Goal: Task Accomplishment & Management: Manage account settings

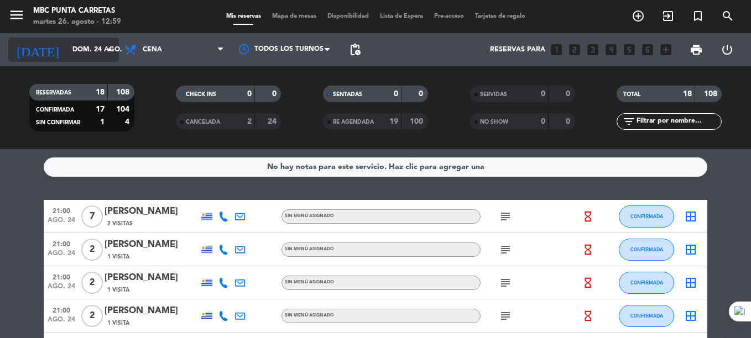
click at [71, 53] on input "dom. 24 ago." at bounding box center [113, 49] width 93 height 19
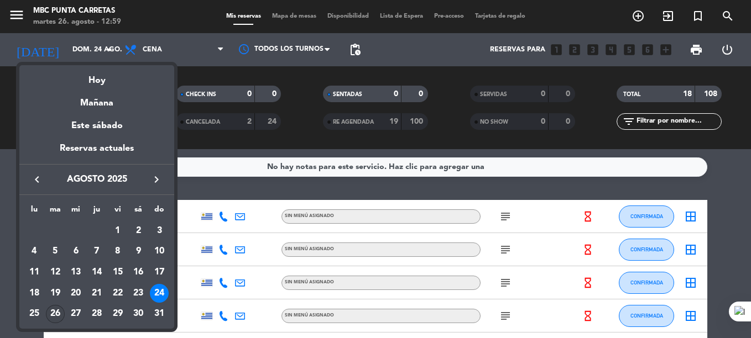
click at [53, 314] on div "26" at bounding box center [55, 314] width 19 height 19
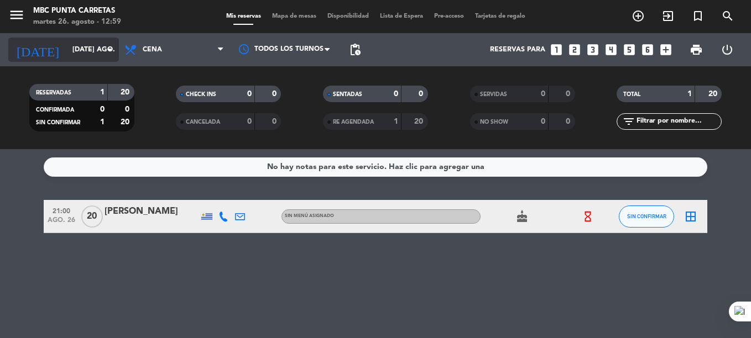
click at [90, 50] on input "[DATE] ago." at bounding box center [113, 49] width 93 height 19
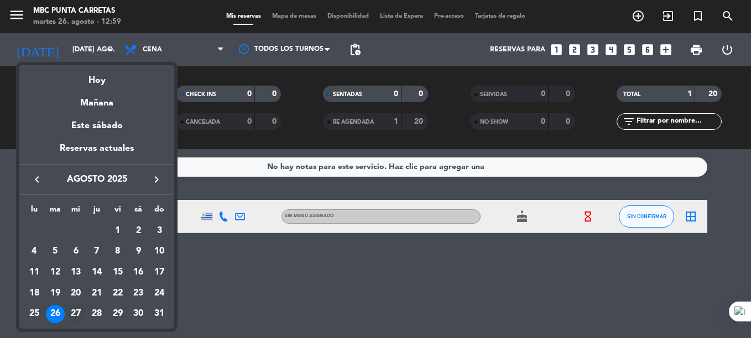
click at [72, 315] on div "27" at bounding box center [75, 314] width 19 height 19
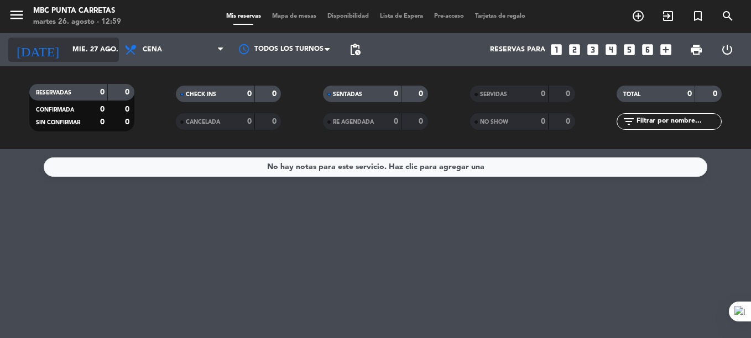
click at [90, 46] on input "mié. 27 ago." at bounding box center [113, 49] width 93 height 19
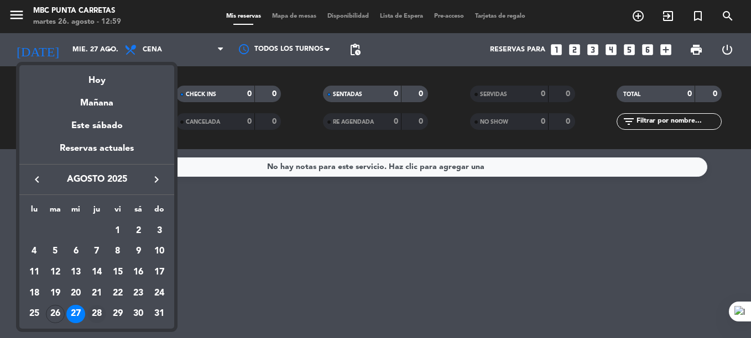
click at [97, 311] on div "28" at bounding box center [96, 314] width 19 height 19
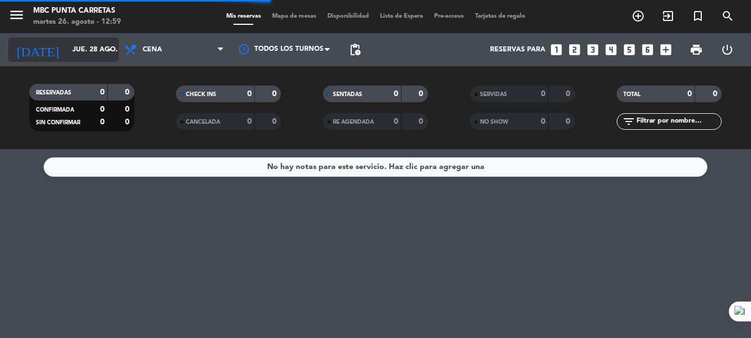
click at [97, 45] on input "jue. 28 ago." at bounding box center [113, 49] width 93 height 19
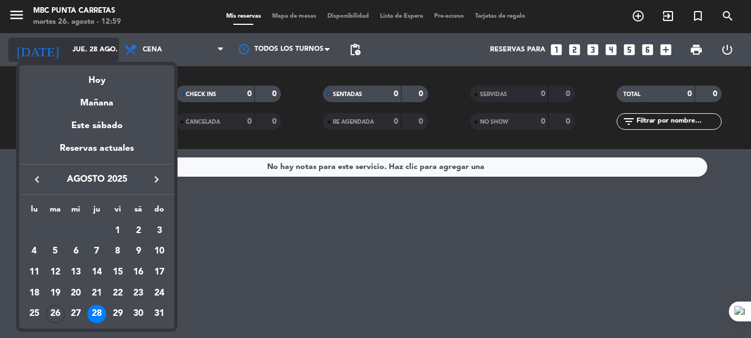
click at [97, 45] on div at bounding box center [375, 169] width 751 height 338
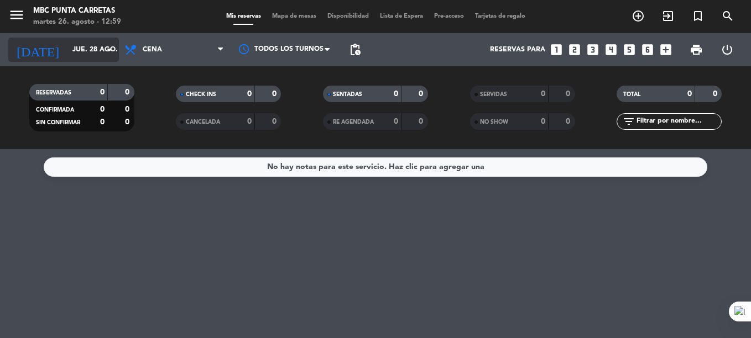
click at [97, 45] on input "jue. 28 ago." at bounding box center [113, 49] width 93 height 19
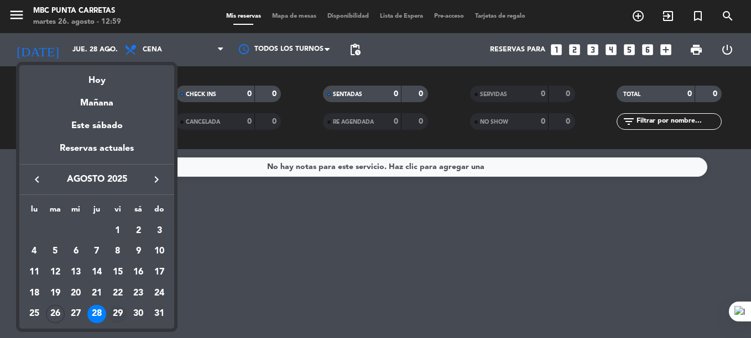
click at [114, 316] on div "29" at bounding box center [117, 314] width 19 height 19
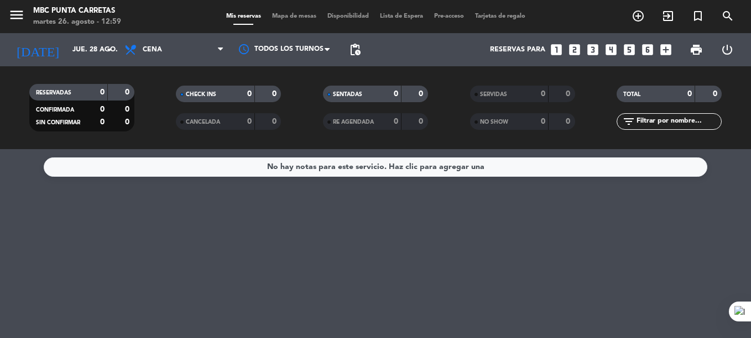
type input "vie. 29 ago."
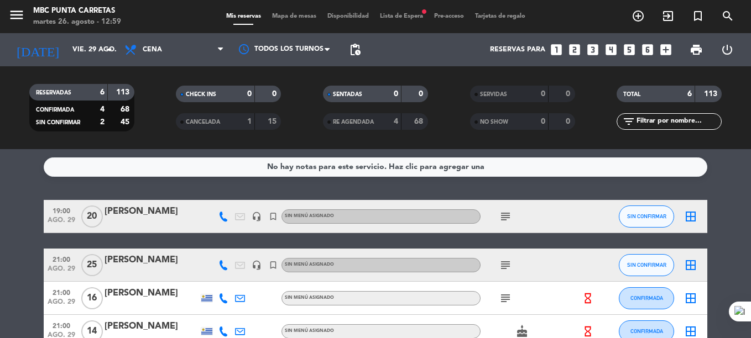
click at [418, 14] on span "Lista de Espera fiber_manual_record" at bounding box center [401, 16] width 54 height 6
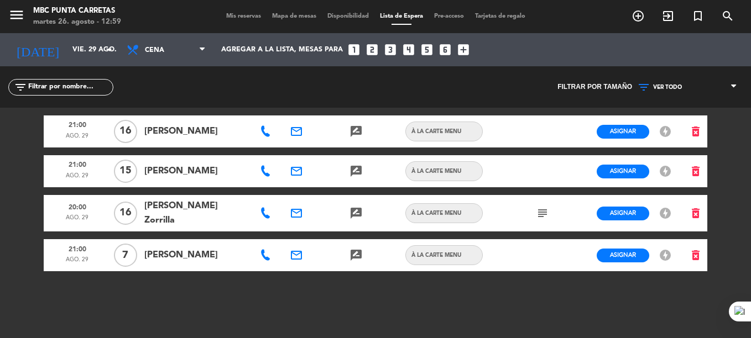
click at [545, 211] on icon "subject" at bounding box center [542, 213] width 13 height 13
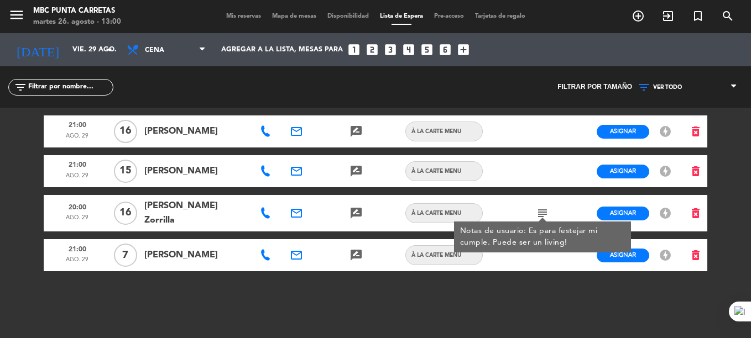
click at [260, 211] on icon at bounding box center [265, 213] width 11 height 11
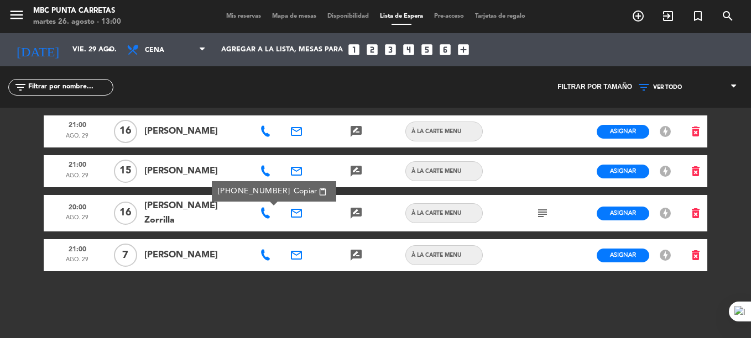
click at [297, 189] on span "Copiar" at bounding box center [305, 192] width 23 height 12
click at [268, 137] on icon at bounding box center [265, 131] width 11 height 11
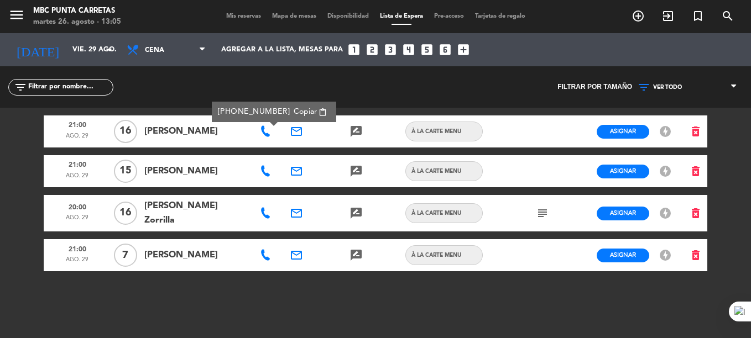
click at [309, 118] on div "[PHONE_NUMBER] Copiar content_paste" at bounding box center [274, 112] width 124 height 20
click at [618, 132] on span "Asignar" at bounding box center [623, 131] width 26 height 8
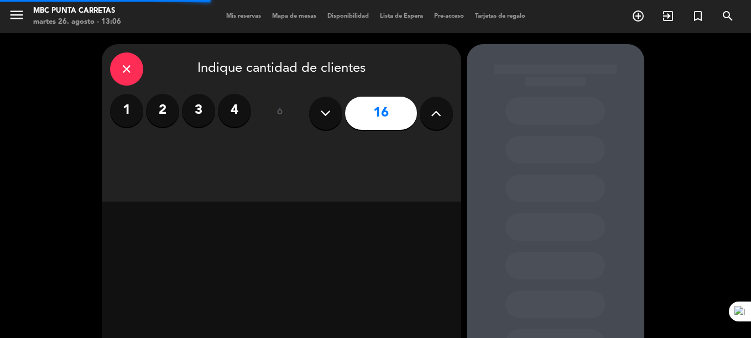
scroll to position [91, 0]
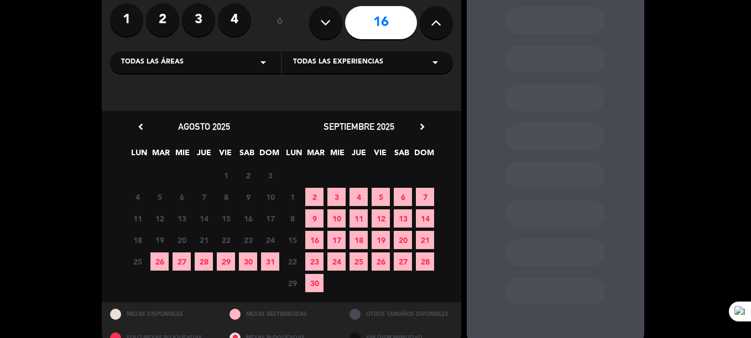
click at [224, 262] on span "29" at bounding box center [226, 262] width 18 height 18
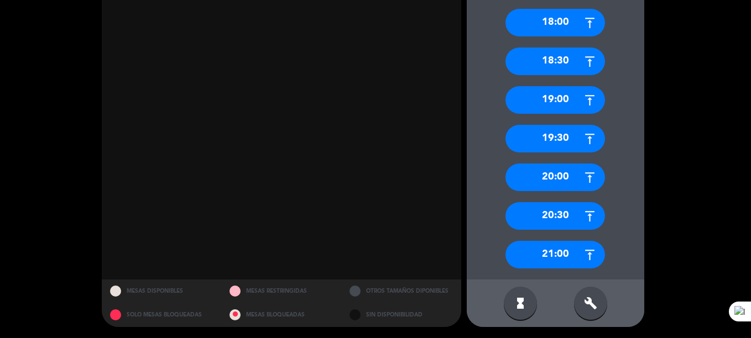
click at [530, 259] on div "21:00" at bounding box center [555, 255] width 100 height 28
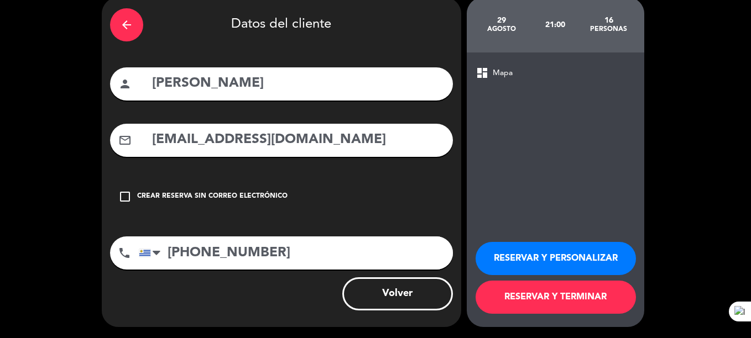
click at [522, 291] on button "RESERVAR Y TERMINAR" at bounding box center [555, 297] width 160 height 33
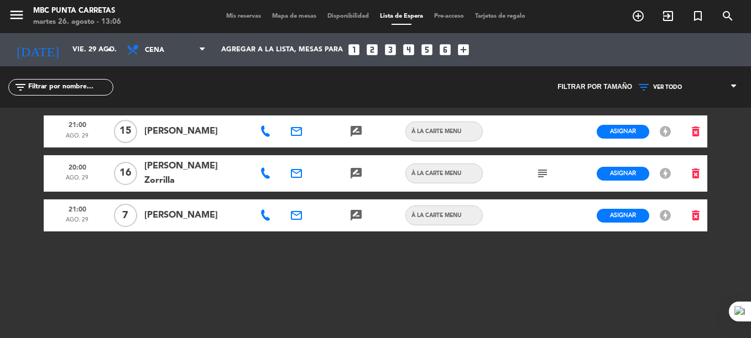
click at [271, 132] on span at bounding box center [266, 131] width 13 height 11
click at [265, 132] on icon at bounding box center [265, 131] width 11 height 11
click at [318, 112] on span "content_paste" at bounding box center [322, 112] width 8 height 8
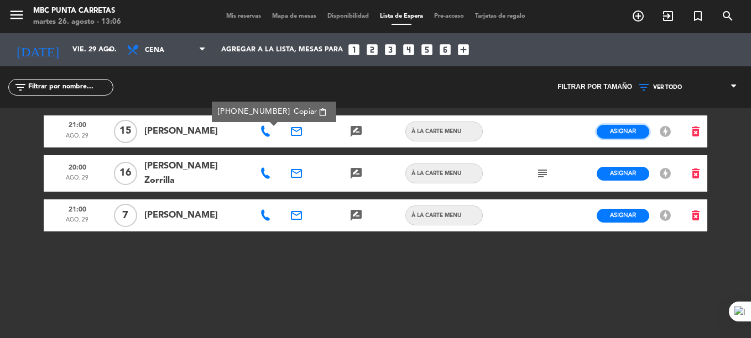
click at [606, 130] on button "Asignar" at bounding box center [622, 132] width 53 height 14
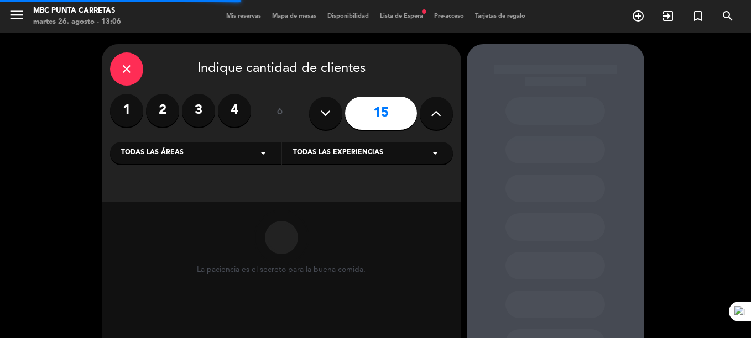
scroll to position [91, 0]
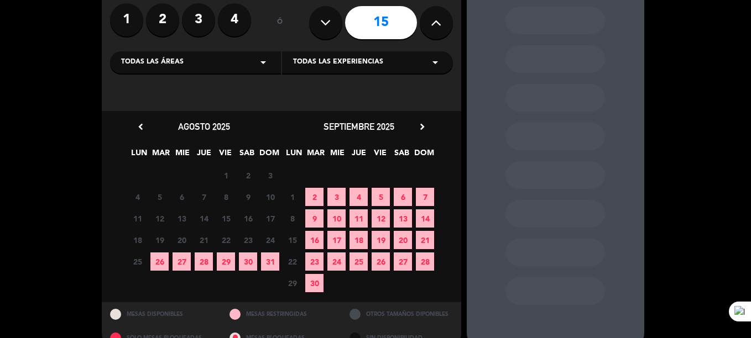
click at [224, 268] on span "29" at bounding box center [226, 262] width 18 height 18
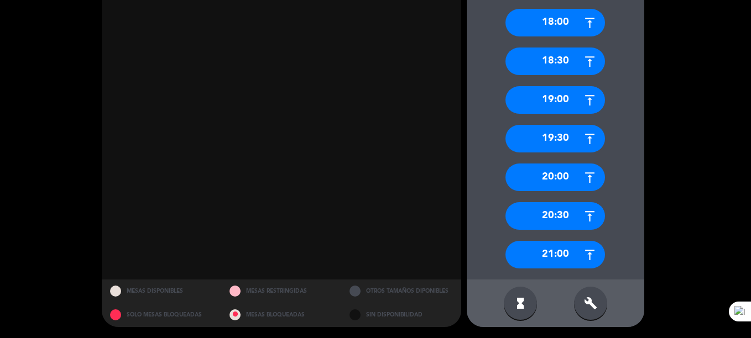
click at [561, 254] on div "21:00" at bounding box center [555, 255] width 100 height 28
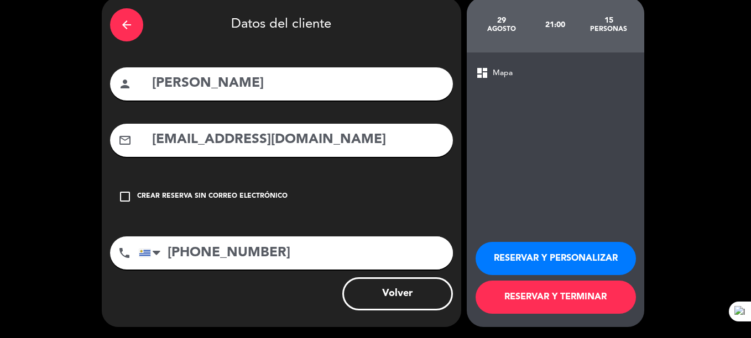
scroll to position [47, 0]
click at [547, 291] on button "RESERVAR Y TERMINAR" at bounding box center [555, 297] width 160 height 33
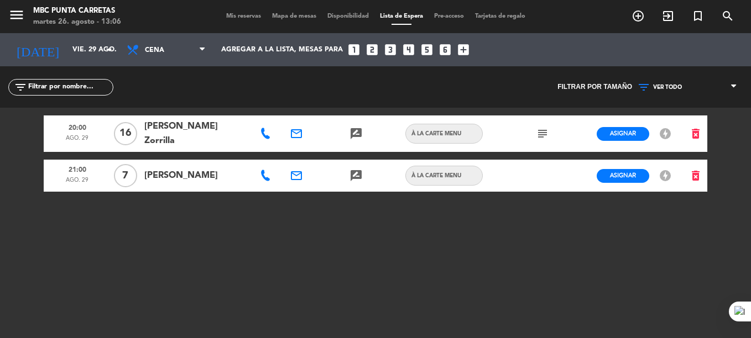
click at [266, 133] on icon at bounding box center [265, 133] width 11 height 11
click at [296, 117] on span "Copiar" at bounding box center [305, 112] width 23 height 12
click at [600, 133] on button "Asignar" at bounding box center [622, 134] width 53 height 14
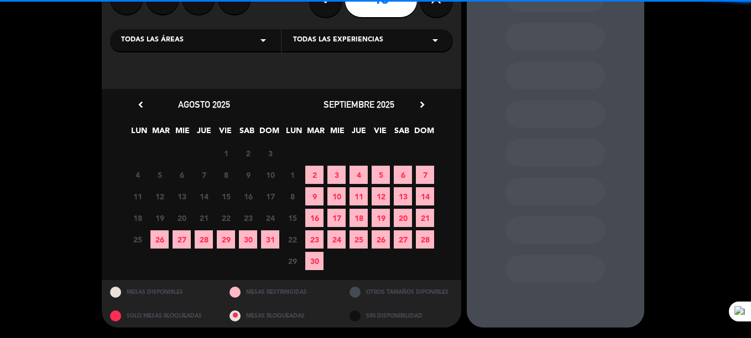
scroll to position [113, 0]
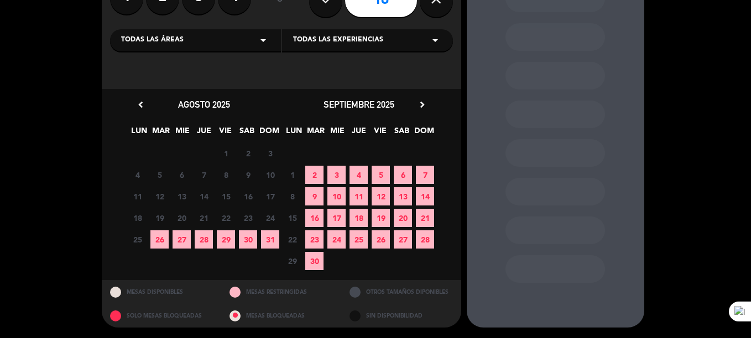
click at [226, 239] on span "29" at bounding box center [226, 240] width 18 height 18
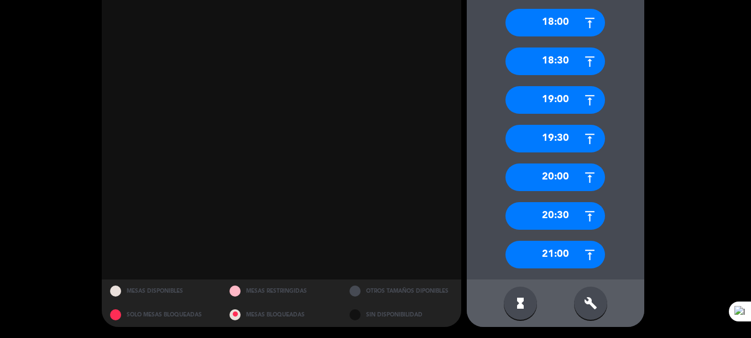
click at [543, 257] on div "21:00" at bounding box center [555, 255] width 100 height 28
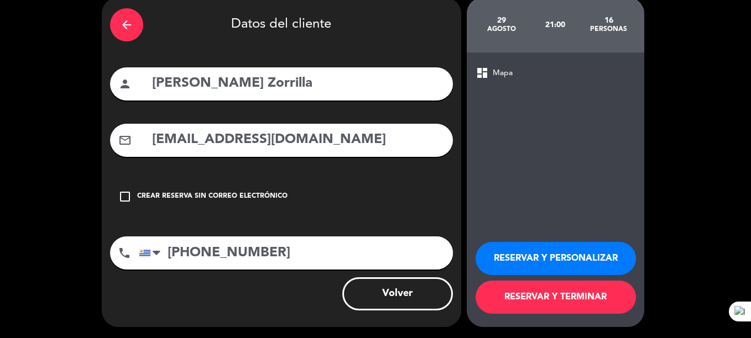
click at [527, 304] on button "RESERVAR Y TERMINAR" at bounding box center [555, 297] width 160 height 33
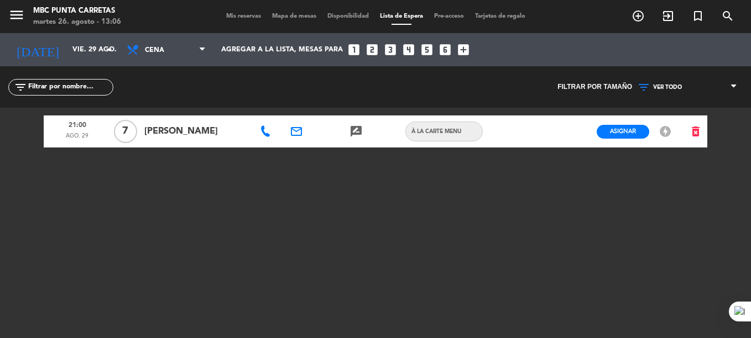
click at [264, 128] on icon at bounding box center [265, 131] width 11 height 11
click at [300, 107] on button "Copiar content_paste" at bounding box center [310, 112] width 40 height 13
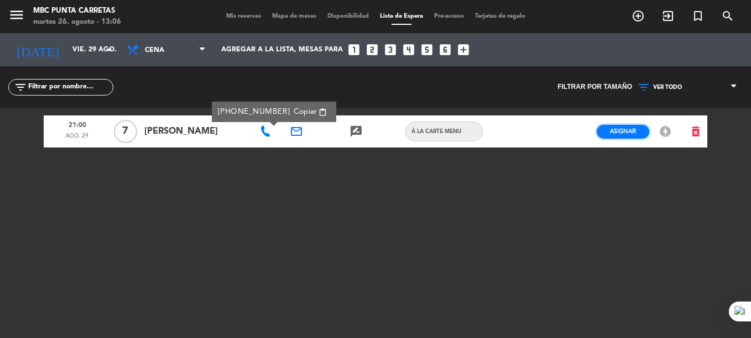
click at [611, 126] on button "Asignar" at bounding box center [622, 132] width 53 height 14
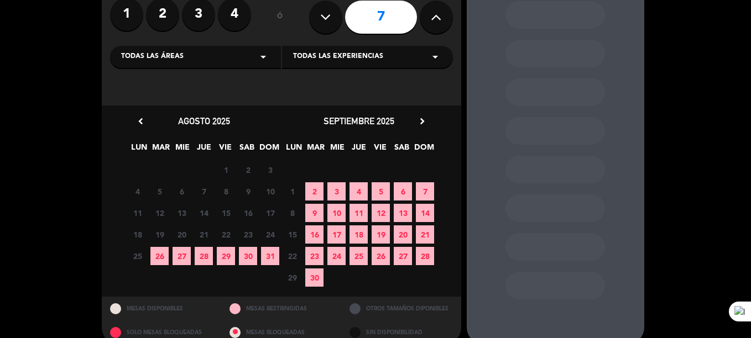
click at [227, 258] on span "29" at bounding box center [226, 256] width 18 height 18
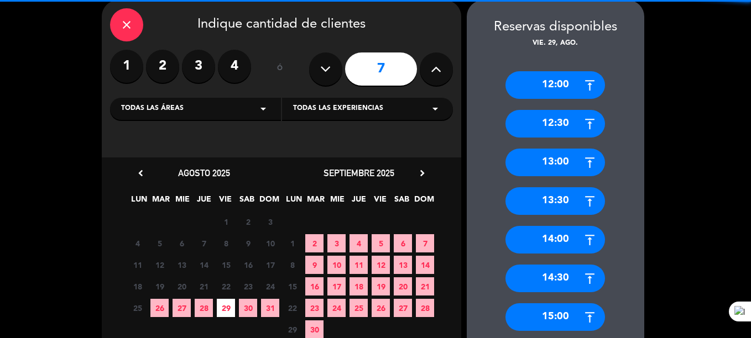
scroll to position [571, 0]
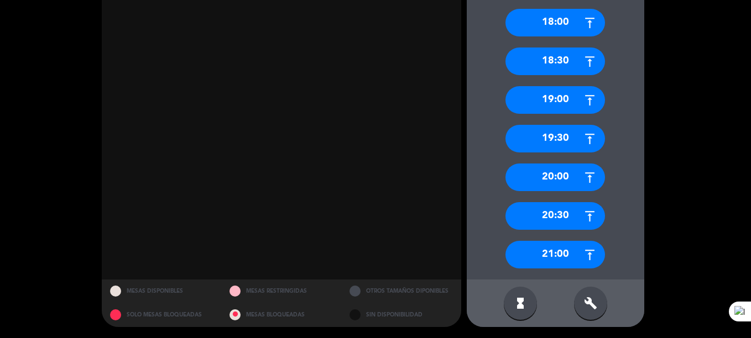
click at [577, 248] on div "21:00" at bounding box center [555, 255] width 100 height 28
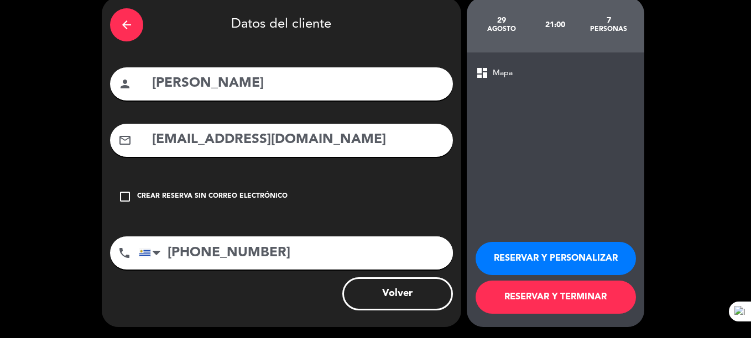
scroll to position [47, 0]
click at [566, 299] on button "RESERVAR Y TERMINAR" at bounding box center [555, 297] width 160 height 33
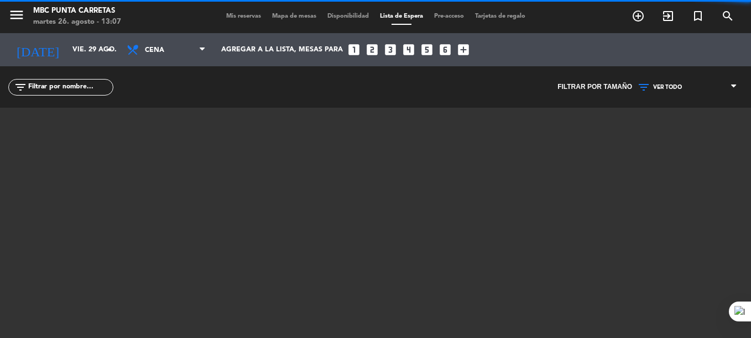
click at [234, 17] on span "Mis reservas" at bounding box center [244, 16] width 46 height 6
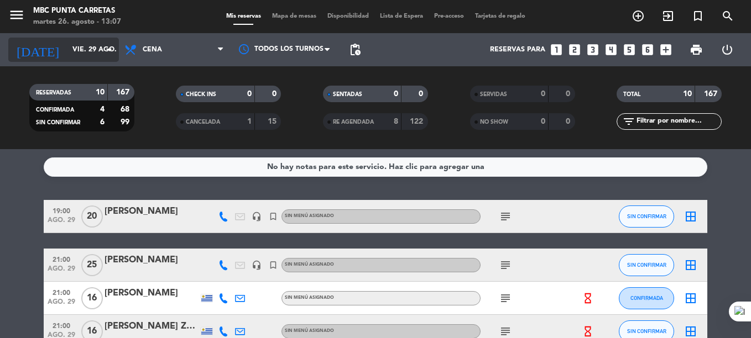
click at [71, 56] on input "vie. 29 ago." at bounding box center [113, 49] width 93 height 19
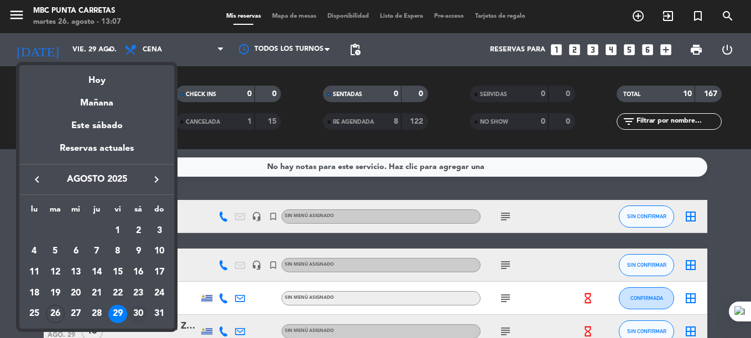
click at [138, 311] on div "30" at bounding box center [138, 314] width 19 height 19
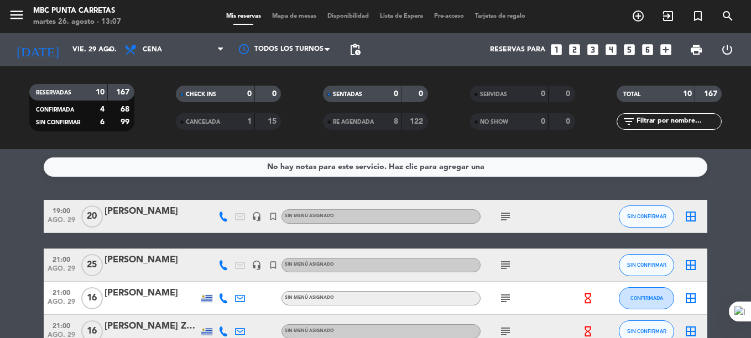
type input "sáb. 30 ago."
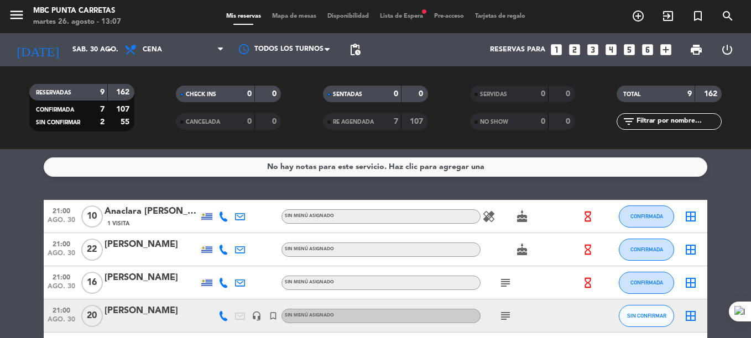
click at [402, 19] on span "Lista de Espera fiber_manual_record" at bounding box center [401, 16] width 54 height 6
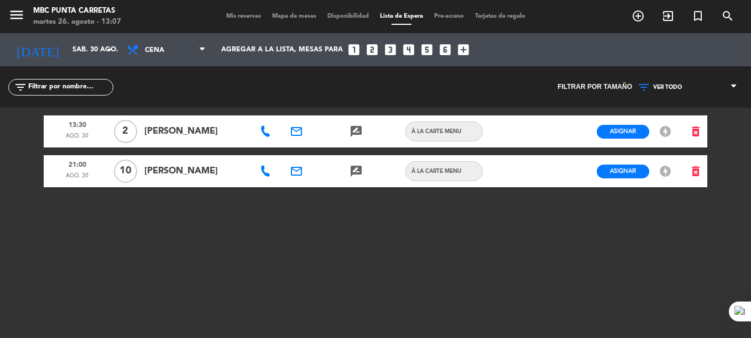
click at [241, 17] on span "Mis reservas" at bounding box center [244, 16] width 46 height 6
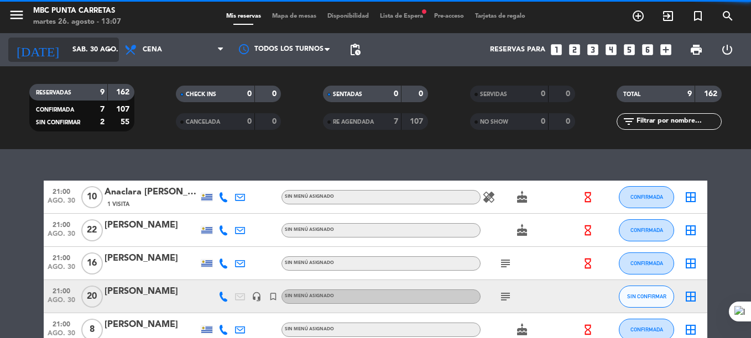
click at [84, 46] on input "sáb. 30 ago." at bounding box center [113, 49] width 93 height 19
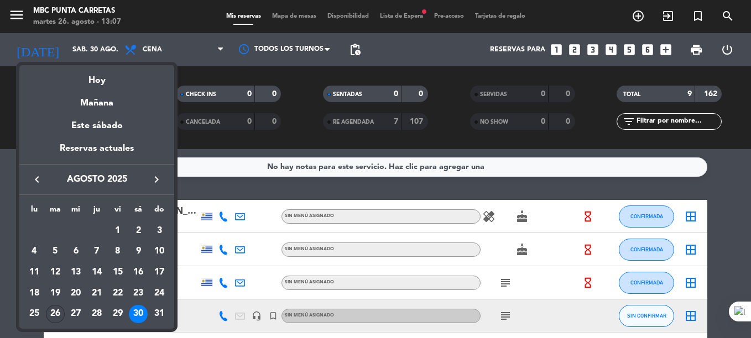
click at [60, 308] on div "26" at bounding box center [55, 314] width 19 height 19
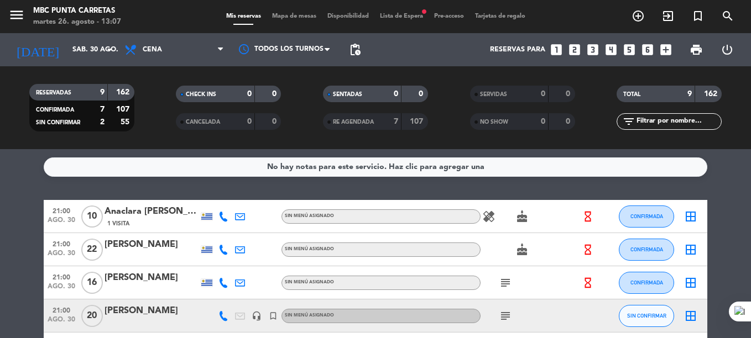
type input "[DATE] ago."
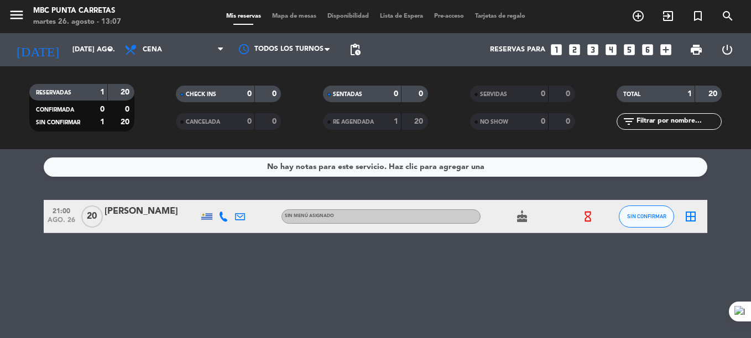
click at [143, 207] on div "[PERSON_NAME]" at bounding box center [151, 212] width 94 height 14
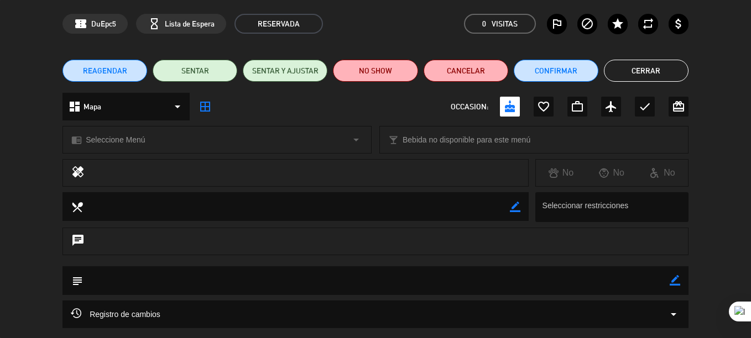
scroll to position [42, 0]
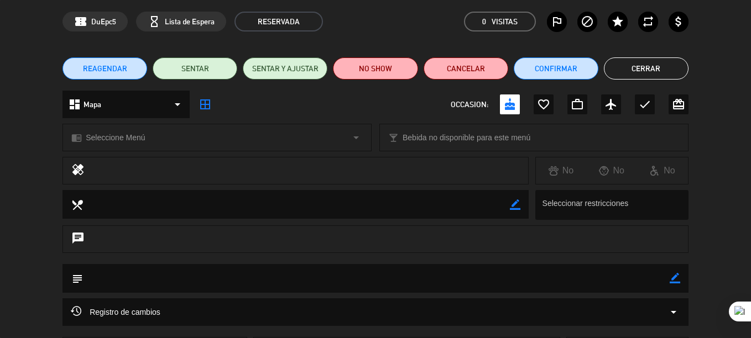
click at [675, 279] on icon "border_color" at bounding box center [674, 278] width 11 height 11
click at [640, 283] on textarea at bounding box center [376, 278] width 587 height 28
click at [674, 279] on icon at bounding box center [674, 278] width 11 height 11
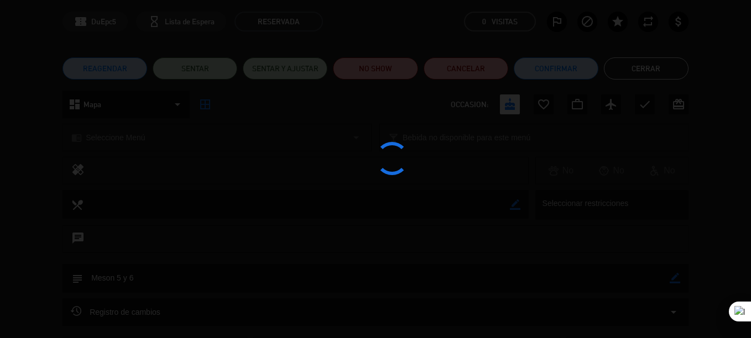
type textarea "Meson 5 y 6"
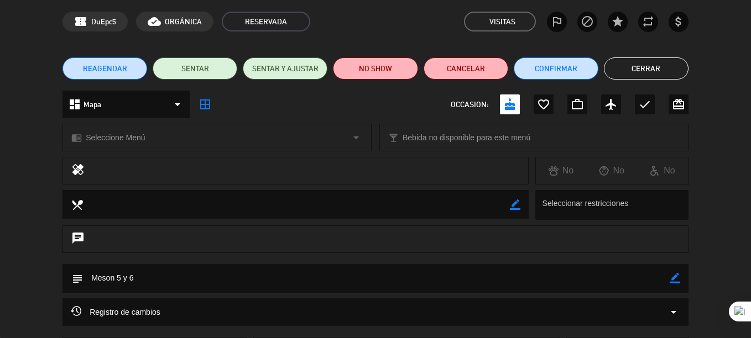
click at [647, 73] on button "Cerrar" at bounding box center [646, 68] width 85 height 22
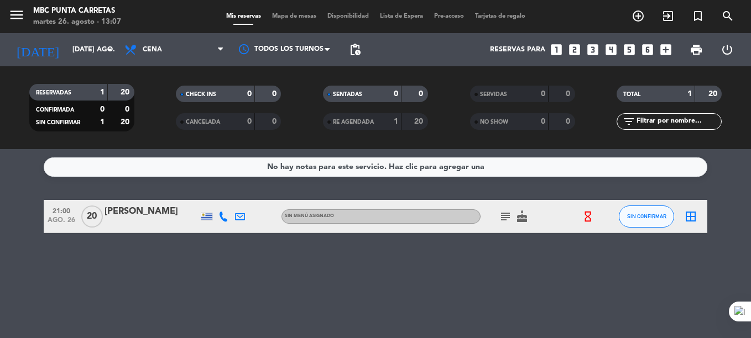
click at [227, 214] on icon at bounding box center [223, 217] width 10 height 10
click at [231, 196] on span "content_paste" at bounding box center [235, 198] width 8 height 8
click at [231, 197] on span "content_paste" at bounding box center [235, 198] width 8 height 8
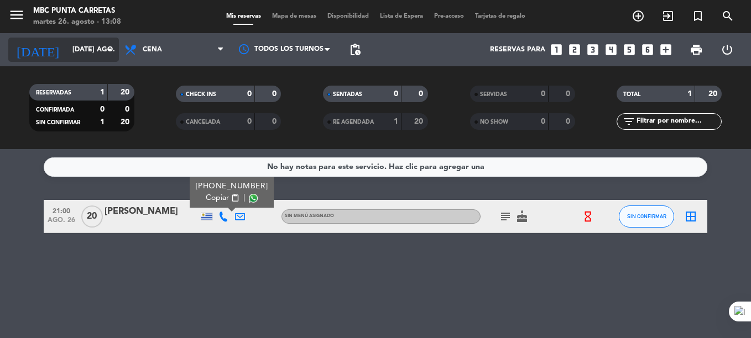
click at [67, 55] on input "[DATE] ago." at bounding box center [113, 49] width 93 height 19
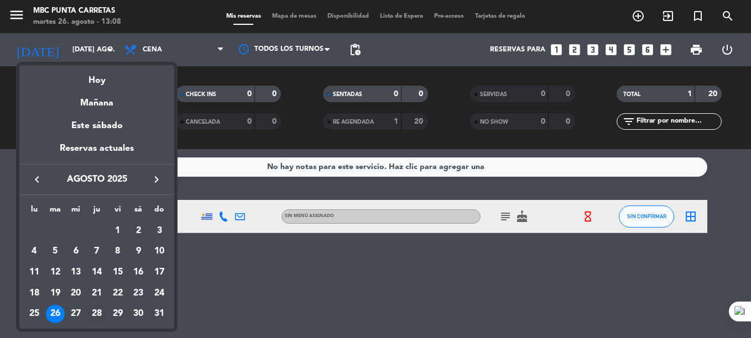
click at [93, 317] on div "28" at bounding box center [96, 314] width 19 height 19
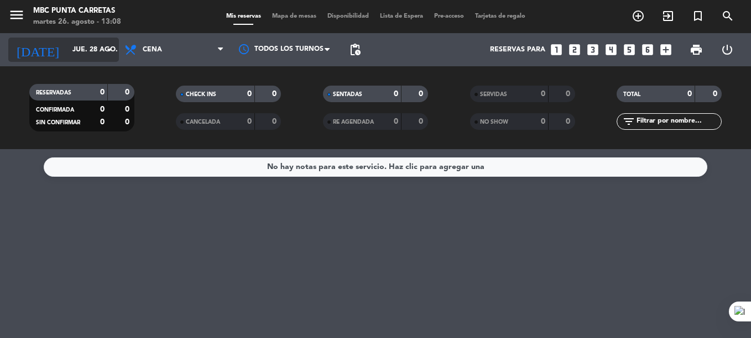
click at [67, 51] on input "jue. 28 ago." at bounding box center [113, 49] width 93 height 19
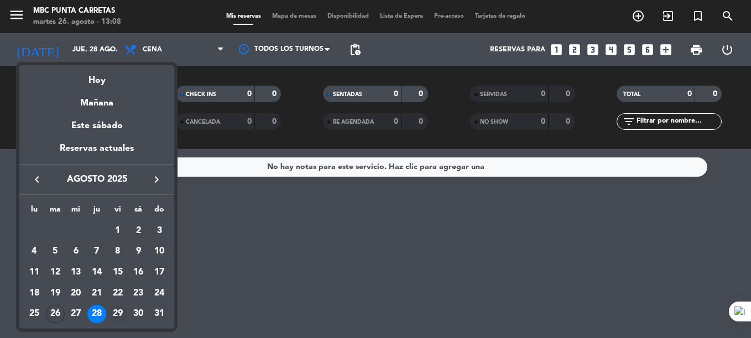
click at [119, 308] on div "29" at bounding box center [117, 314] width 19 height 19
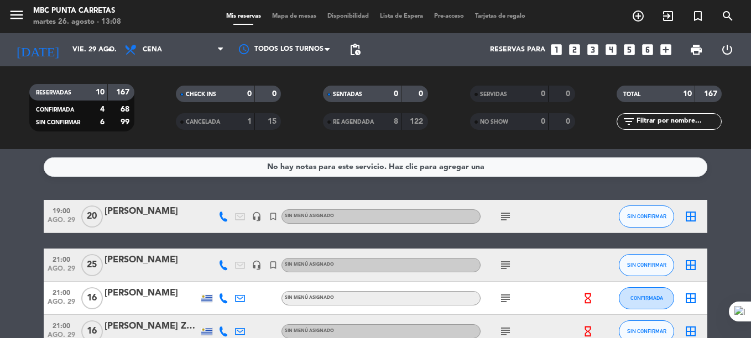
click at [221, 218] on icon at bounding box center [223, 217] width 10 height 10
click at [227, 197] on span "content_paste" at bounding box center [227, 198] width 8 height 8
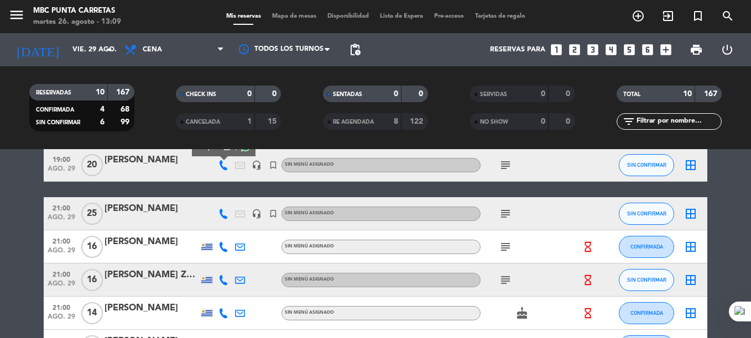
scroll to position [52, 0]
click at [222, 215] on icon at bounding box center [223, 213] width 10 height 10
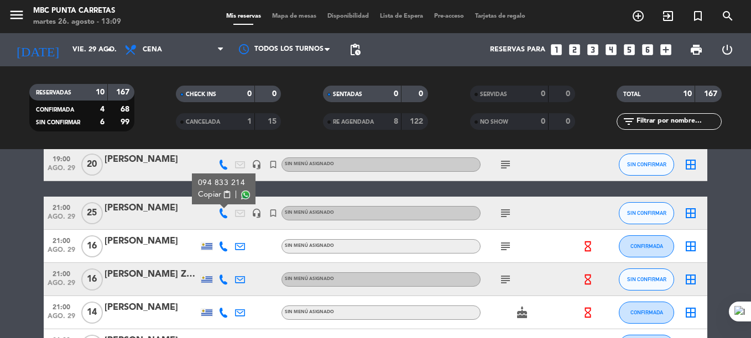
click at [224, 196] on span "content_paste" at bounding box center [227, 195] width 8 height 8
click at [296, 187] on div "19:00 ago. 29 20 [PERSON_NAME] headset_mic turned_in_not Sin menú asignado subj…" at bounding box center [375, 321] width 663 height 347
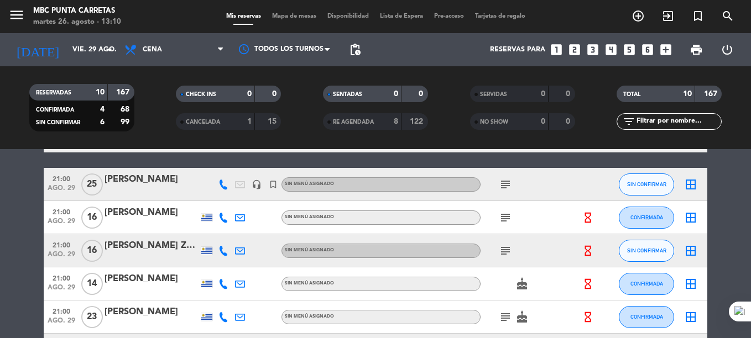
scroll to position [81, 0]
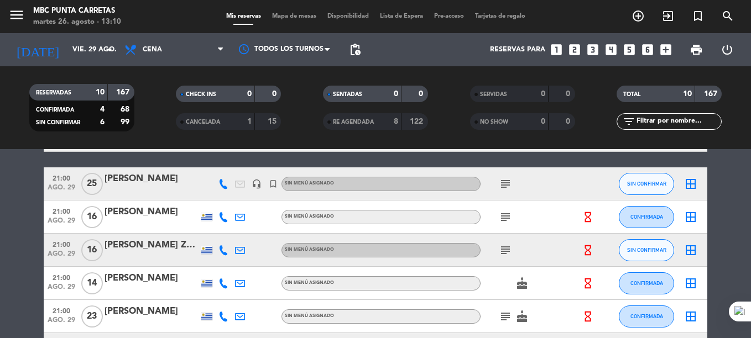
click at [226, 222] on div at bounding box center [223, 217] width 17 height 33
click at [219, 220] on icon at bounding box center [223, 217] width 10 height 10
click at [231, 198] on span "content_paste" at bounding box center [235, 199] width 8 height 8
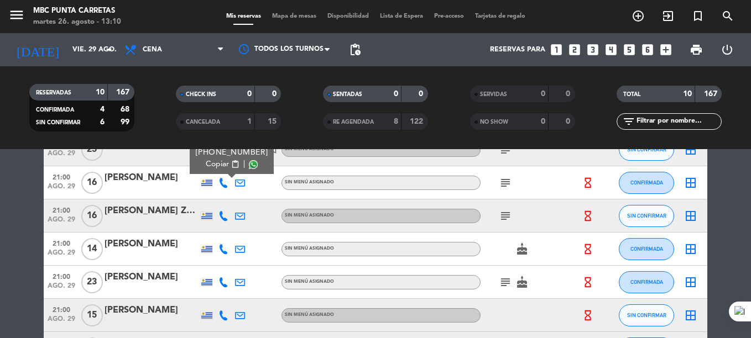
scroll to position [116, 0]
click at [221, 214] on icon at bounding box center [223, 216] width 10 height 10
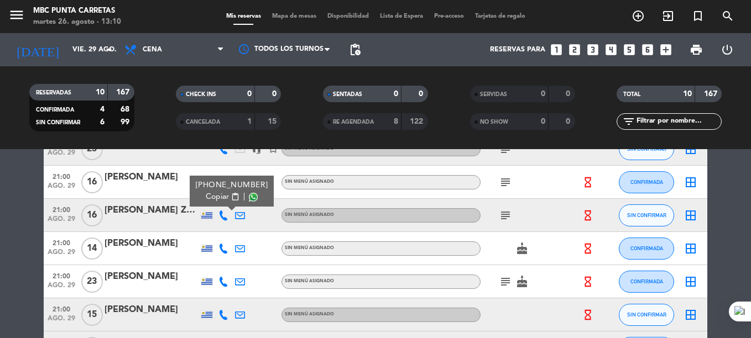
click at [231, 201] on span "content_paste" at bounding box center [235, 197] width 8 height 8
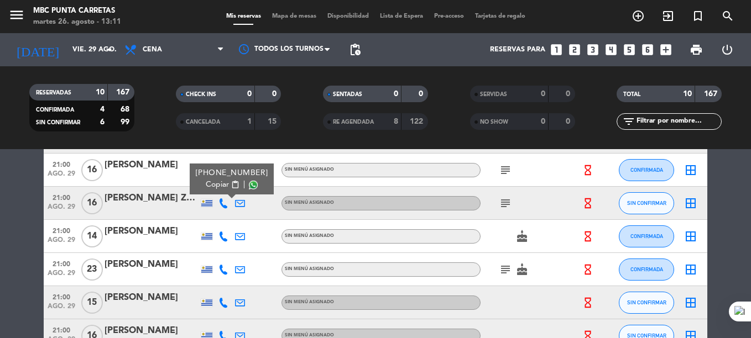
scroll to position [128, 0]
click at [506, 203] on icon "subject" at bounding box center [505, 203] width 13 height 13
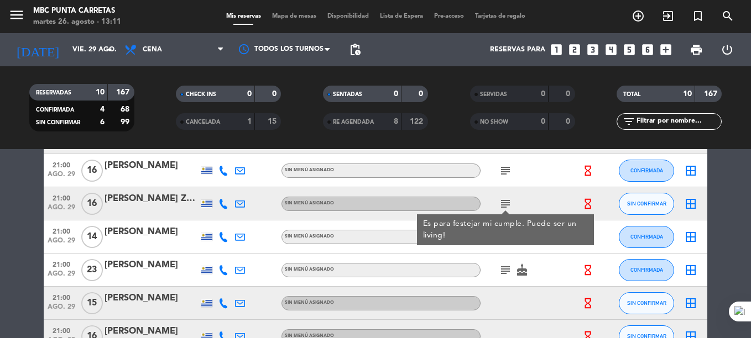
click at [275, 226] on div at bounding box center [273, 237] width 17 height 33
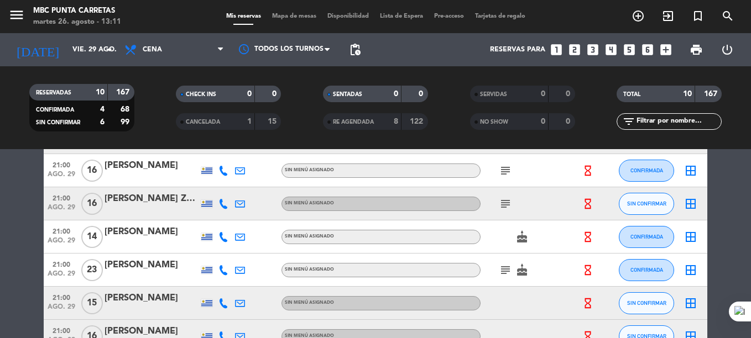
scroll to position [149, 0]
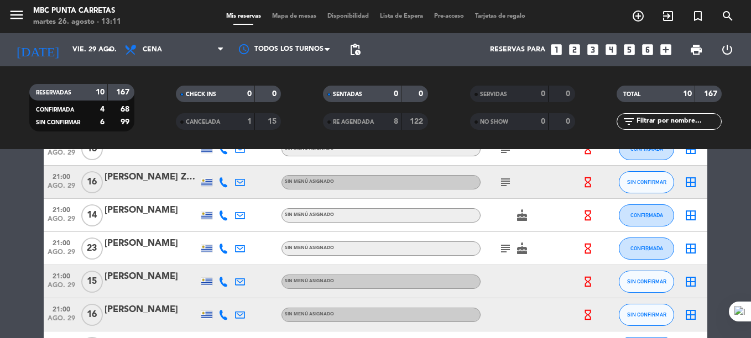
click at [223, 213] on icon at bounding box center [223, 216] width 10 height 10
click at [231, 198] on span "content_paste" at bounding box center [235, 197] width 8 height 8
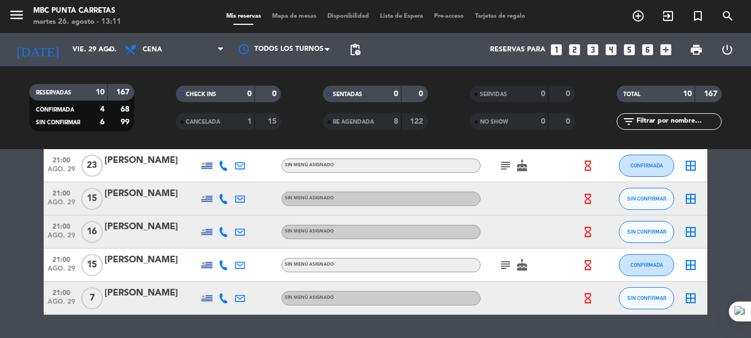
click at [226, 166] on icon at bounding box center [223, 166] width 10 height 10
click at [231, 151] on span "content_paste" at bounding box center [235, 147] width 8 height 8
click at [224, 200] on icon at bounding box center [223, 199] width 10 height 10
click at [231, 180] on span "content_paste" at bounding box center [235, 180] width 8 height 8
click at [223, 233] on icon at bounding box center [223, 232] width 10 height 10
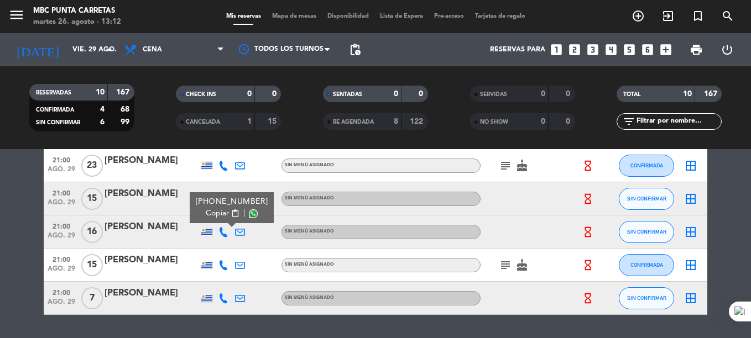
click at [231, 215] on span "content_paste" at bounding box center [235, 214] width 8 height 8
click at [221, 266] on icon at bounding box center [223, 265] width 10 height 10
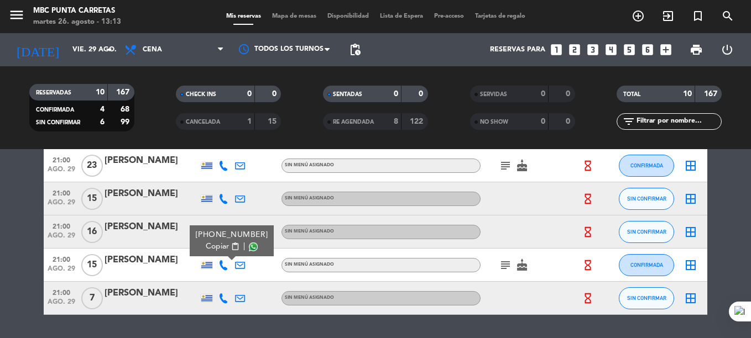
click at [231, 247] on span "content_paste" at bounding box center [235, 247] width 8 height 8
click at [228, 301] on icon at bounding box center [223, 299] width 10 height 10
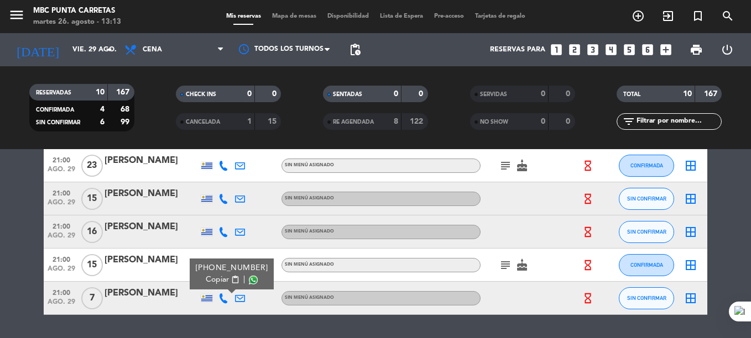
click at [231, 283] on span "content_paste" at bounding box center [235, 280] width 8 height 8
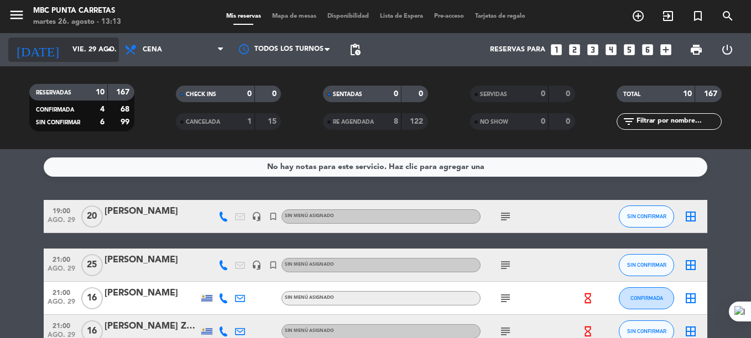
click at [67, 46] on input "vie. 29 ago." at bounding box center [113, 49] width 93 height 19
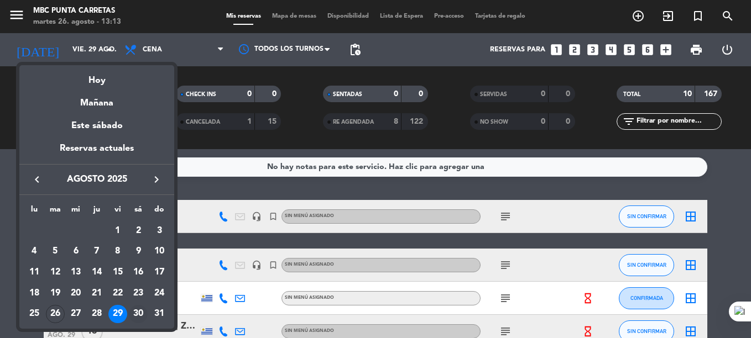
click at [140, 312] on div "30" at bounding box center [138, 314] width 19 height 19
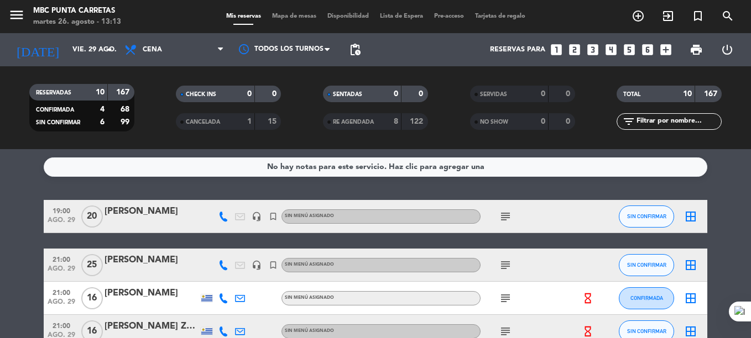
type input "sáb. 30 ago."
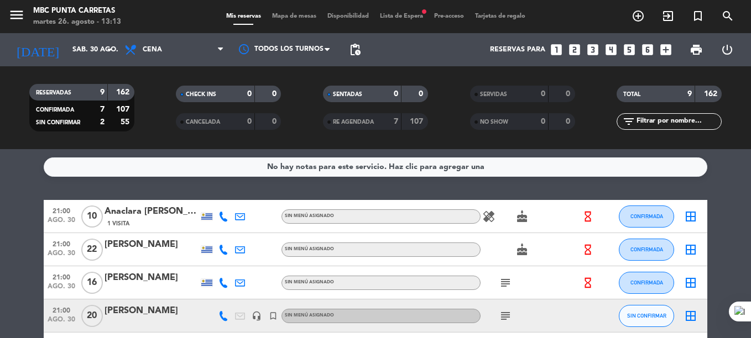
click at [226, 220] on icon at bounding box center [223, 217] width 10 height 10
click at [231, 200] on span "content_paste" at bounding box center [235, 198] width 8 height 8
